Goal: Register for event/course

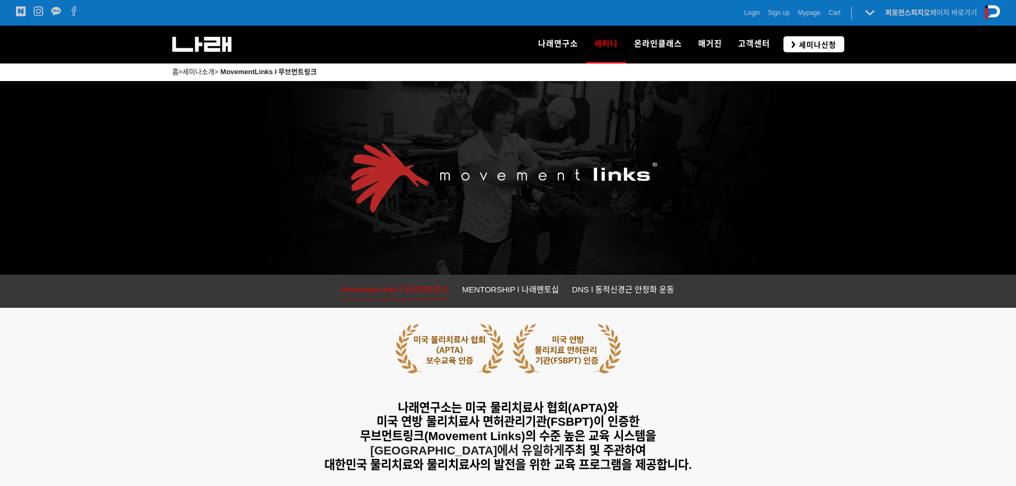
click at [802, 40] on span "세미나신청" at bounding box center [816, 44] width 41 height 11
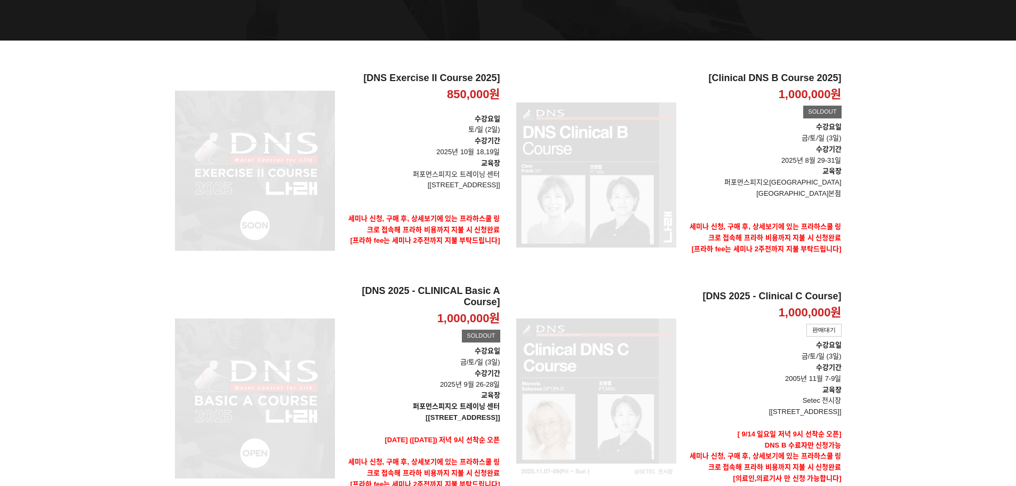
scroll to position [320, 0]
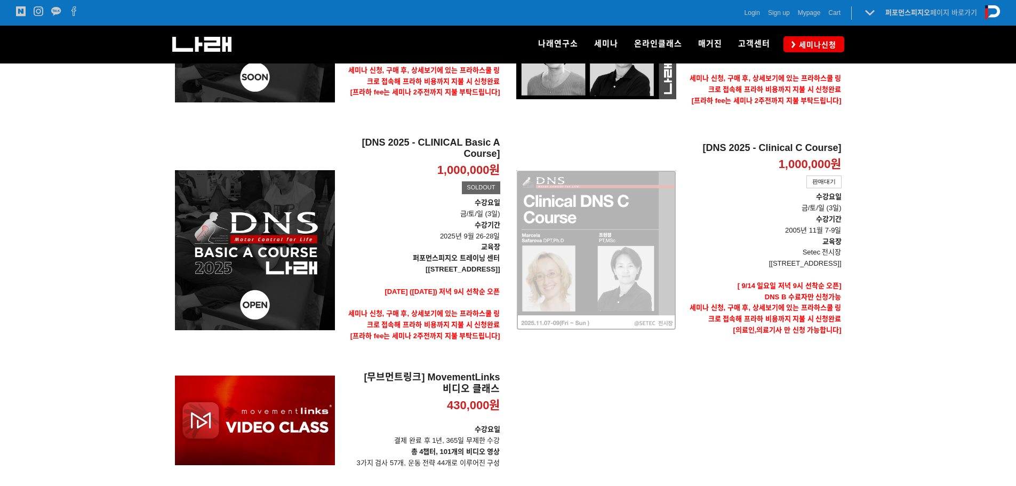
click at [593, 216] on div "[DNS 2025 - Clinical C Course] 1,000,000원 TIME SALE 판매대기" at bounding box center [596, 250] width 160 height 227
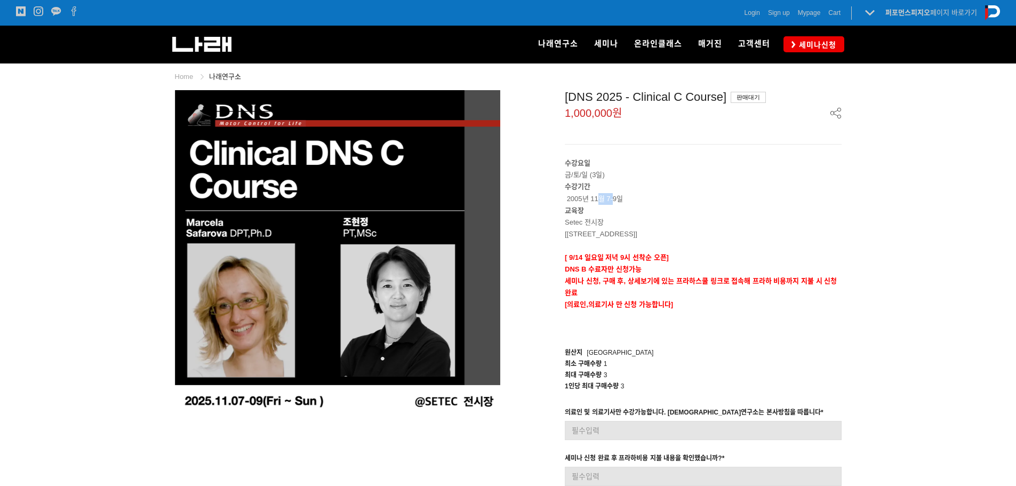
drag, startPoint x: 596, startPoint y: 199, endPoint x: 618, endPoint y: 209, distance: 24.2
click at [615, 199] on p "수강기간 2005년 11월 7-9일" at bounding box center [703, 192] width 277 height 23
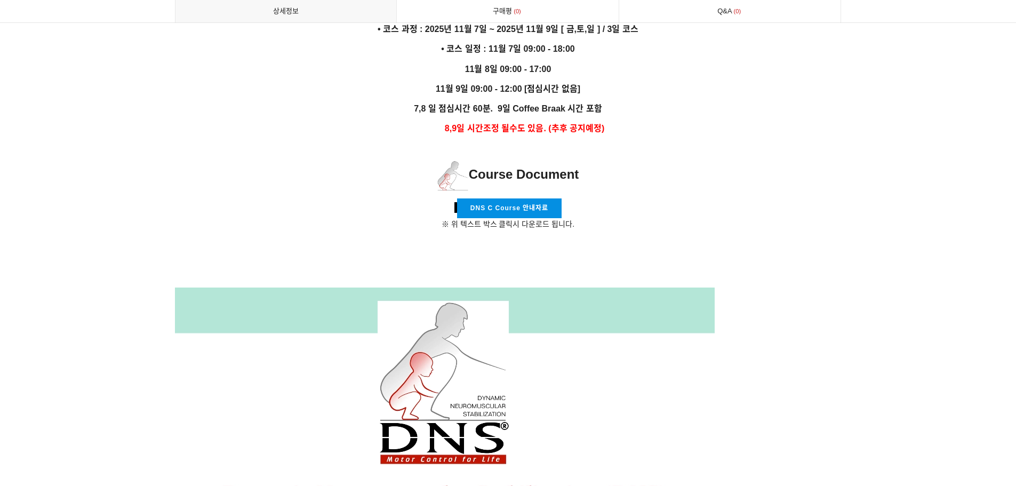
scroll to position [2773, 0]
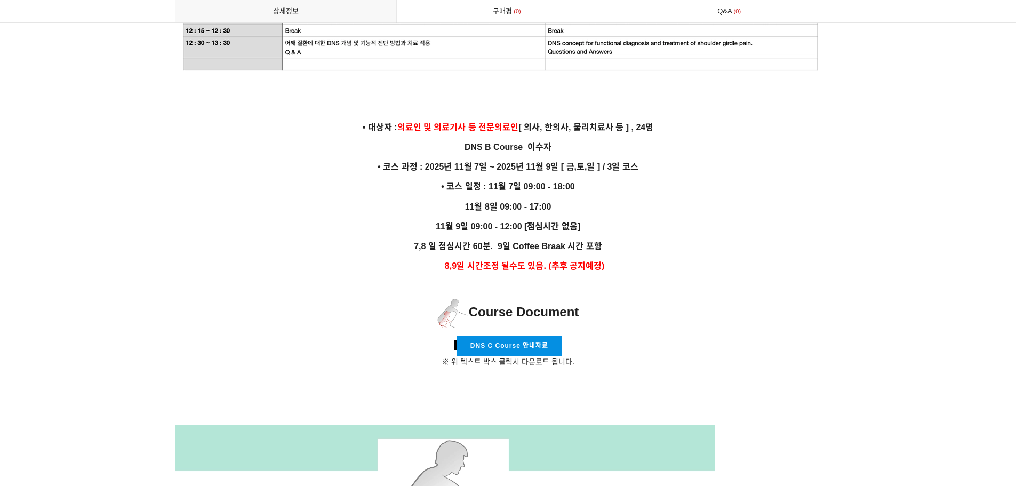
drag, startPoint x: 522, startPoint y: 178, endPoint x: 523, endPoint y: 202, distance: 23.5
click at [650, 219] on p "11월 9일 09:00 - 12:00 [점심시간 없음]" at bounding box center [508, 226] width 667 height 14
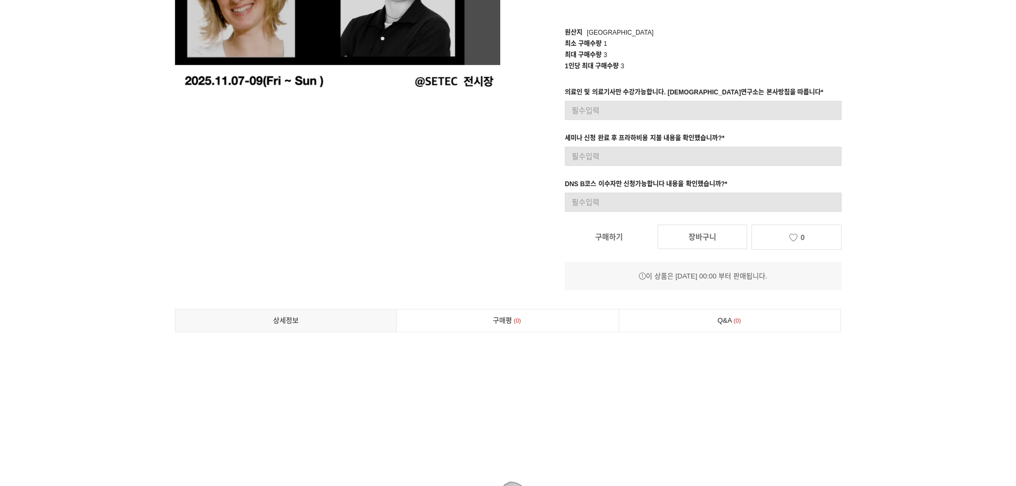
scroll to position [0, 0]
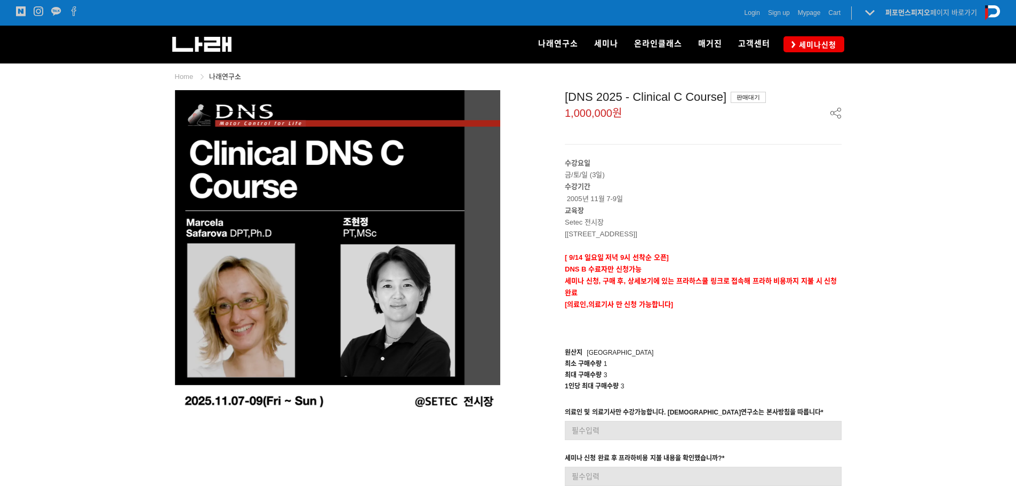
drag, startPoint x: 590, startPoint y: 278, endPoint x: 605, endPoint y: 281, distance: 14.6
click at [601, 282] on strong "세미나 신청, 구매 후, 상세보기에 있는 프라하스쿨 링크로 접속해 프라하 비용까지 지불 시 신청완료" at bounding box center [701, 287] width 272 height 20
drag, startPoint x: 607, startPoint y: 262, endPoint x: 656, endPoint y: 260, distance: 49.1
click at [656, 260] on div "수강요일 금/토/일 (3일) 수강기간 2005년 11월 7-9일 교육장 Setec 전시장 [서울 강남구 남부순환로 3104 SETEC] [ 9…" at bounding box center [703, 245] width 277 height 177
click at [656, 259] on strong "[ 9/14 일요일 저녁 9시 선착순 오픈]" at bounding box center [617, 257] width 104 height 8
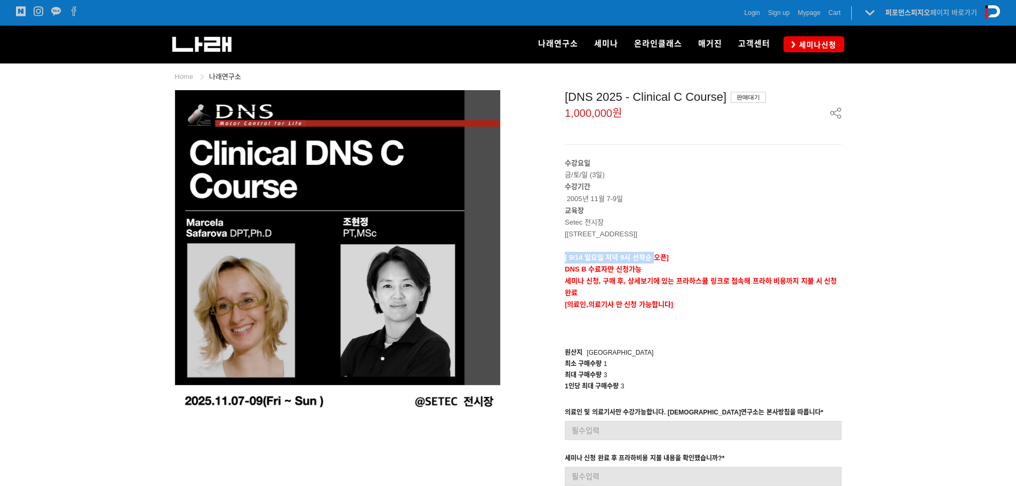
drag, startPoint x: 653, startPoint y: 257, endPoint x: 565, endPoint y: 253, distance: 88.1
click at [565, 253] on p "[ 9/14 일요일 저녁 9시 선착순 오픈]" at bounding box center [703, 258] width 277 height 12
click at [683, 251] on p at bounding box center [703, 246] width 277 height 12
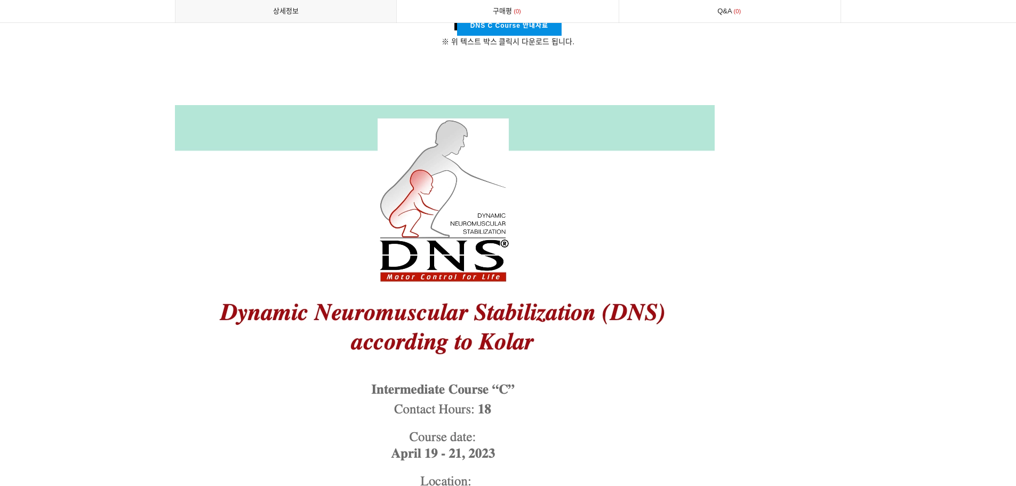
scroll to position [2773, 0]
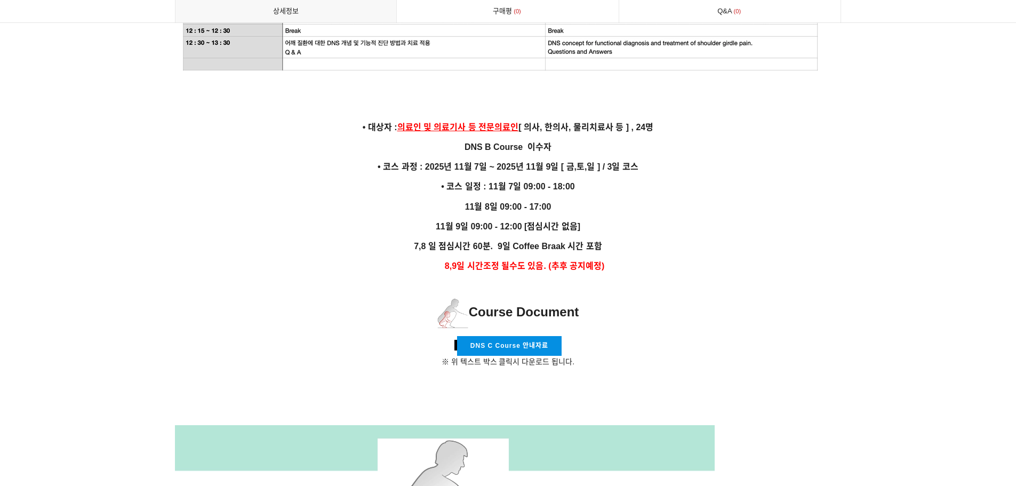
click at [530, 242] on strong "7,8 일 점심시간 60분. 9일 Coffee Braak 시간 포함" at bounding box center [508, 246] width 188 height 9
drag, startPoint x: 640, startPoint y: 114, endPoint x: 656, endPoint y: 113, distance: 16.6
click at [656, 120] on p "• 대상자 : 의료인 및 의료기사 등 전문의료인 [ 의사, 한의사, 물리치료사 등 ] , 24명" at bounding box center [508, 127] width 667 height 14
drag, startPoint x: 635, startPoint y: 111, endPoint x: 651, endPoint y: 111, distance: 16.0
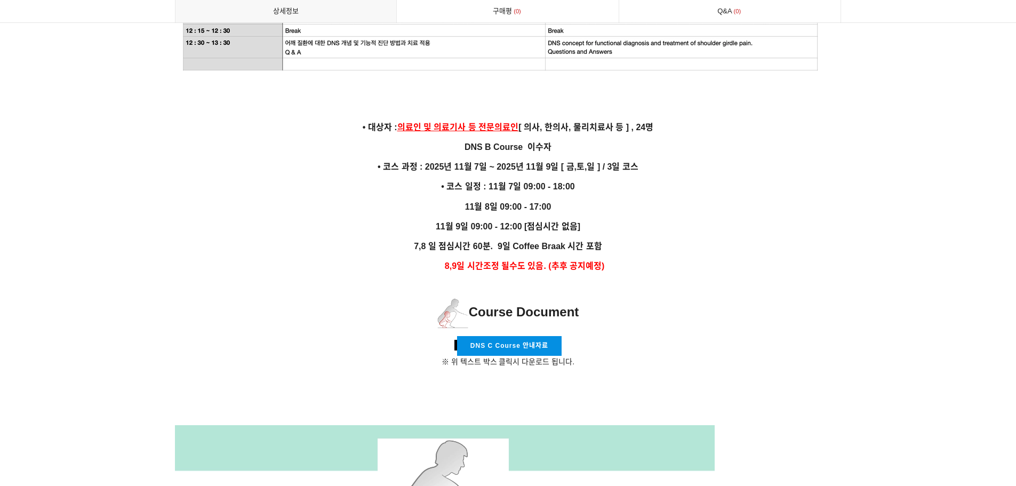
click at [651, 123] on strong "• 대상자 : 의료인 및 의료기사 등 전문의료인 [ 의사, 한의사, 물리치료사 등 ] , 24명" at bounding box center [508, 127] width 291 height 9
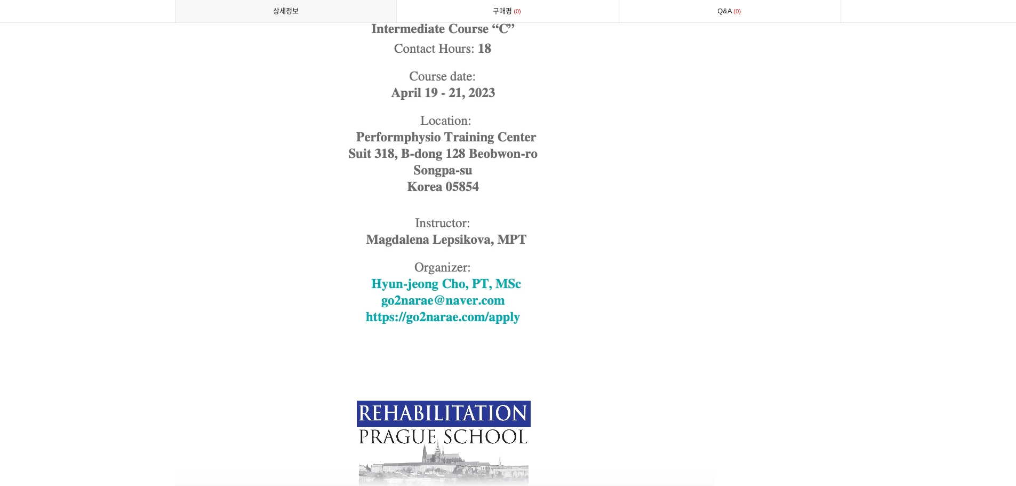
scroll to position [14, 0]
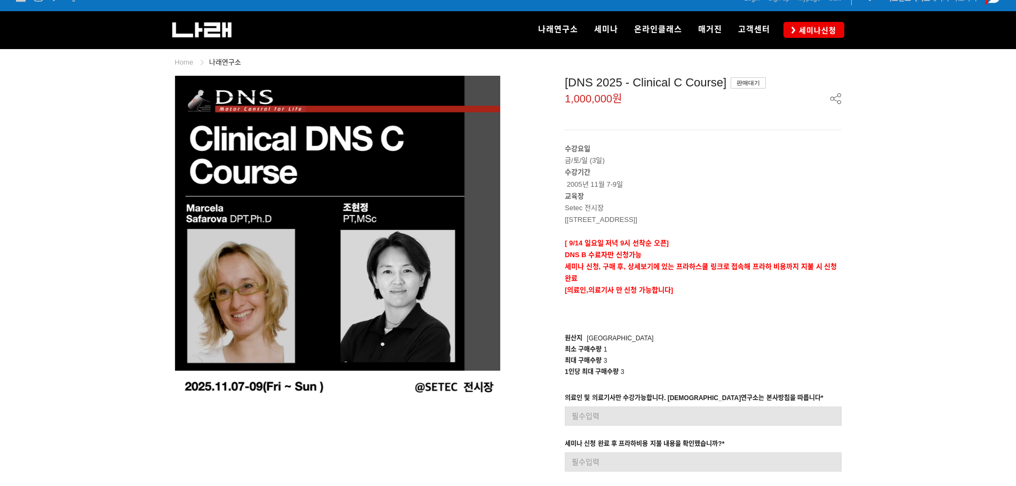
click at [717, 177] on p "수강기간 2005년 11월 7-9일" at bounding box center [703, 177] width 277 height 23
